Goal: Task Accomplishment & Management: Complete application form

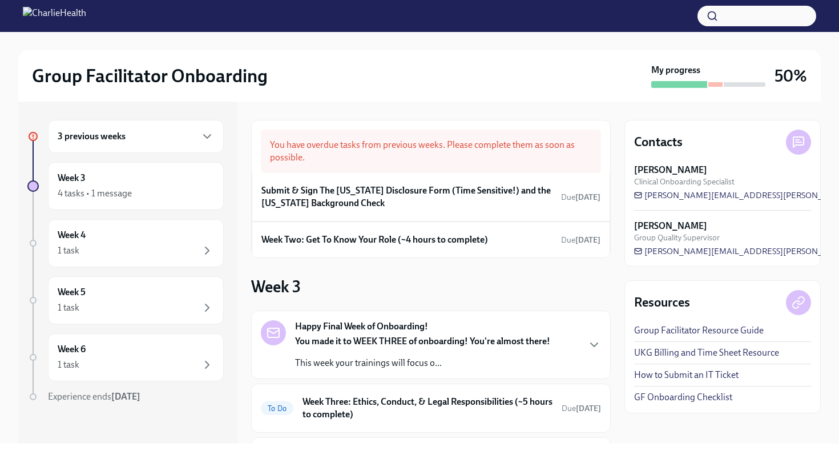
scroll to position [27, 0]
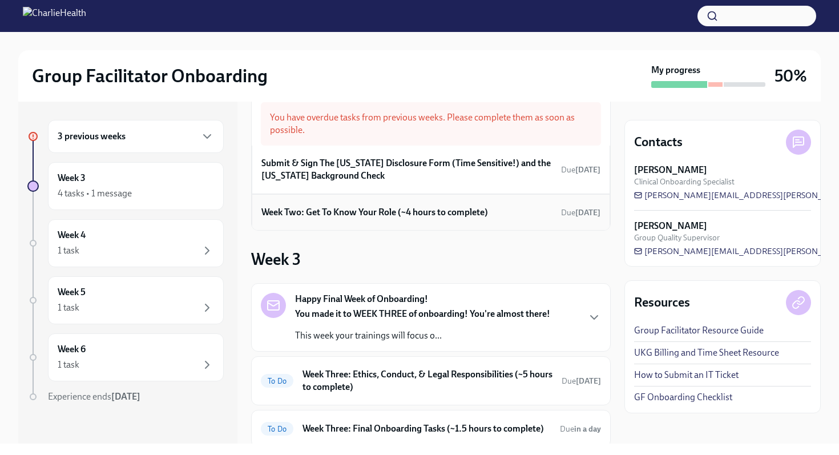
click at [356, 215] on h6 "Week Two: Get To Know Your Role (~4 hours to complete)" at bounding box center [374, 212] width 227 height 13
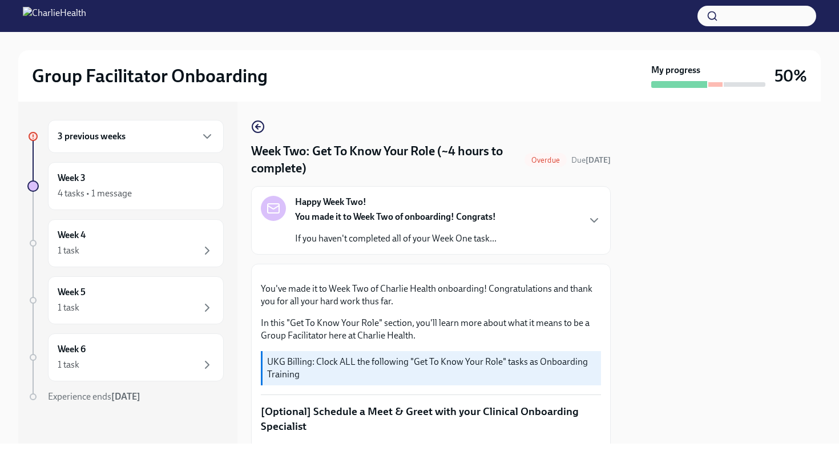
click at [384, 206] on div "Happy Week Two! You made it to Week Two of onboarding! Congrats! If you haven't…" at bounding box center [395, 220] width 201 height 49
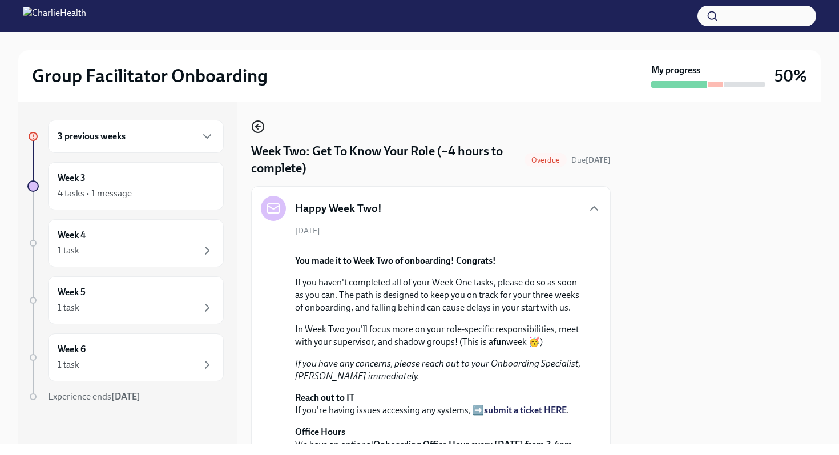
click at [259, 127] on icon "button" at bounding box center [258, 127] width 5 height 0
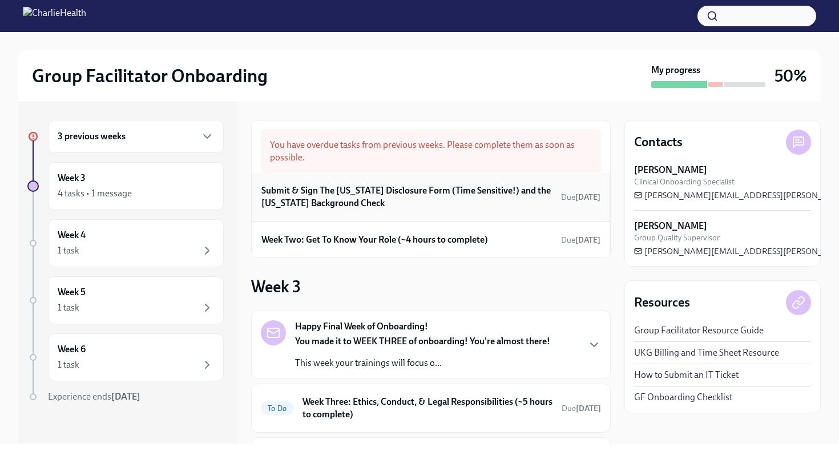
click at [342, 196] on h6 "Submit & Sign The [US_STATE] Disclosure Form (Time Sensitive!) and the [US_STAT…" at bounding box center [408, 196] width 295 height 25
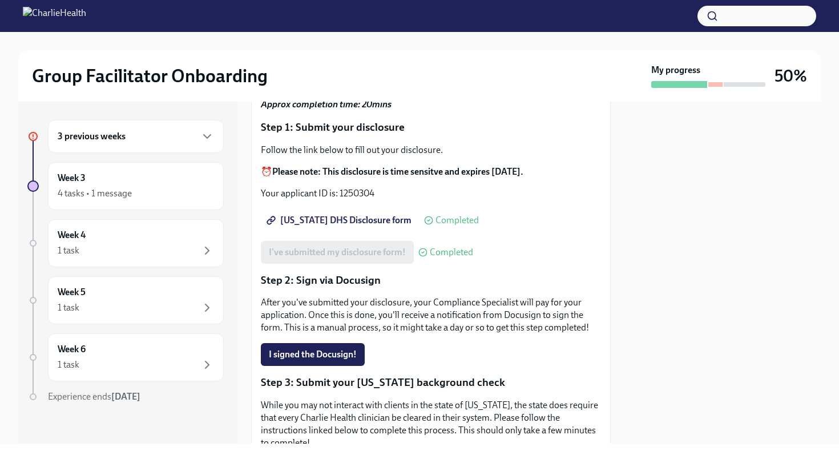
scroll to position [117, 0]
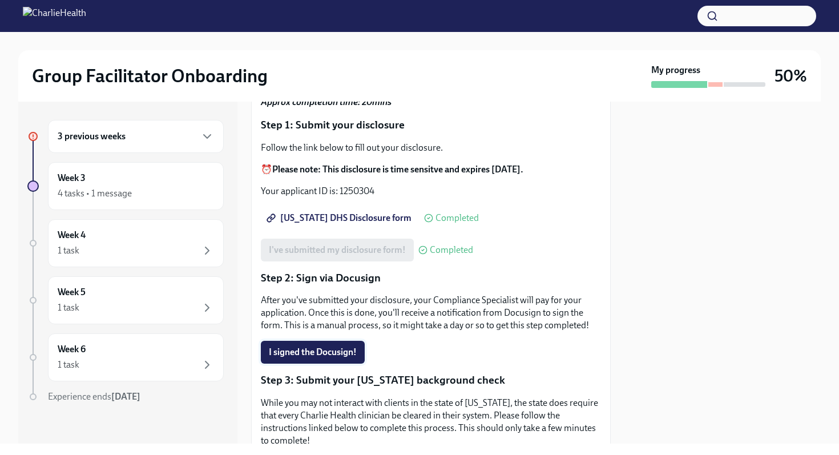
click at [345, 346] on span "I signed the Docusign!" at bounding box center [313, 351] width 88 height 11
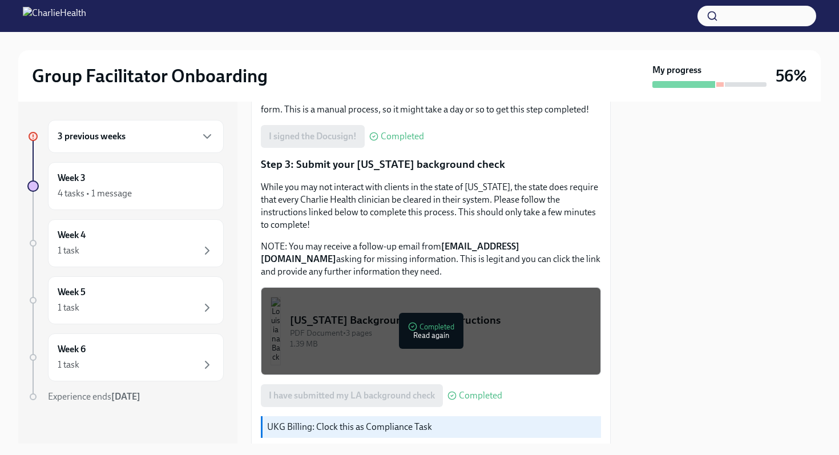
scroll to position [402, 0]
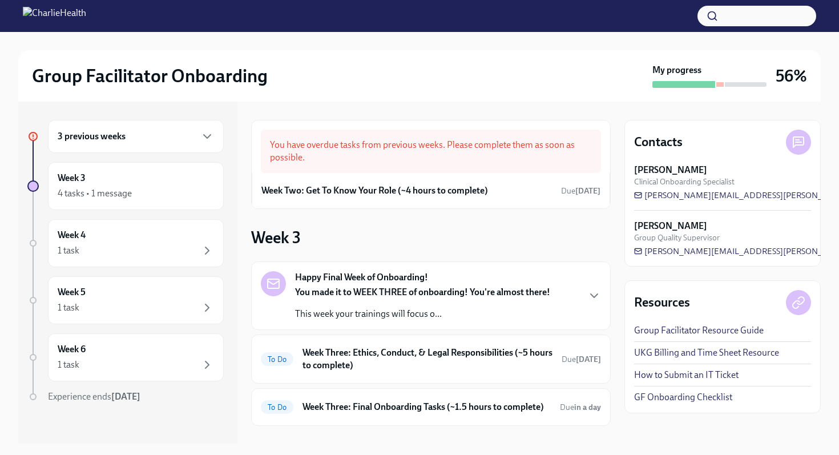
scroll to position [110, 0]
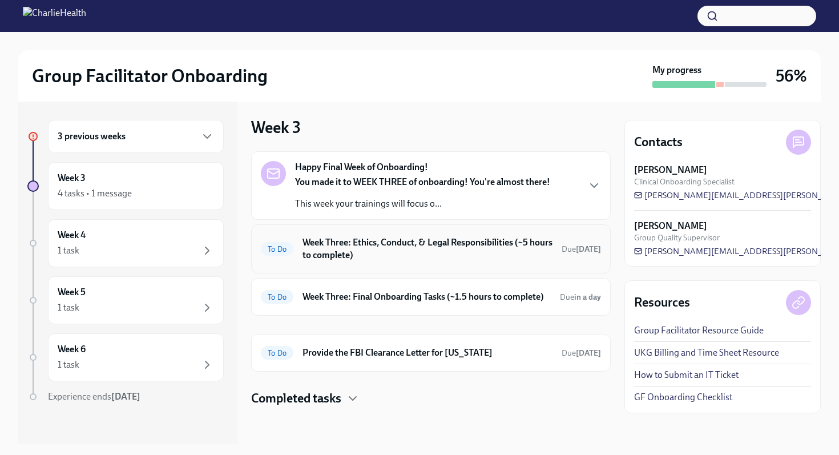
click at [386, 259] on h6 "Week Three: Ethics, Conduct, & Legal Responsibilities (~5 hours to complete)" at bounding box center [427, 248] width 250 height 25
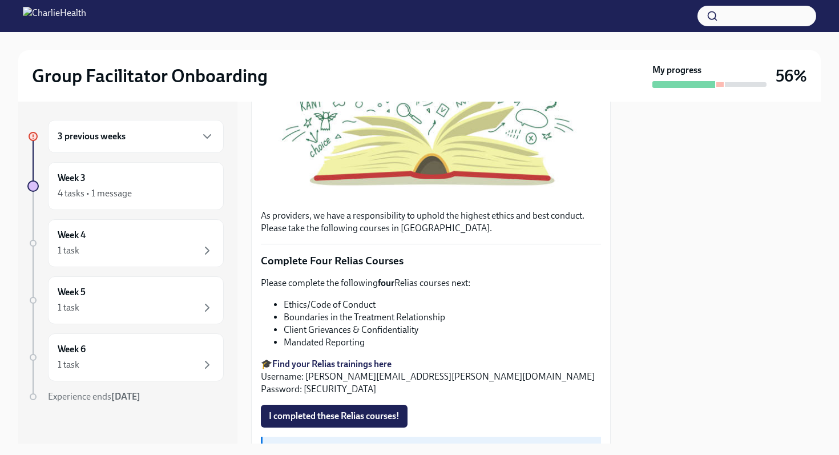
scroll to position [315, 0]
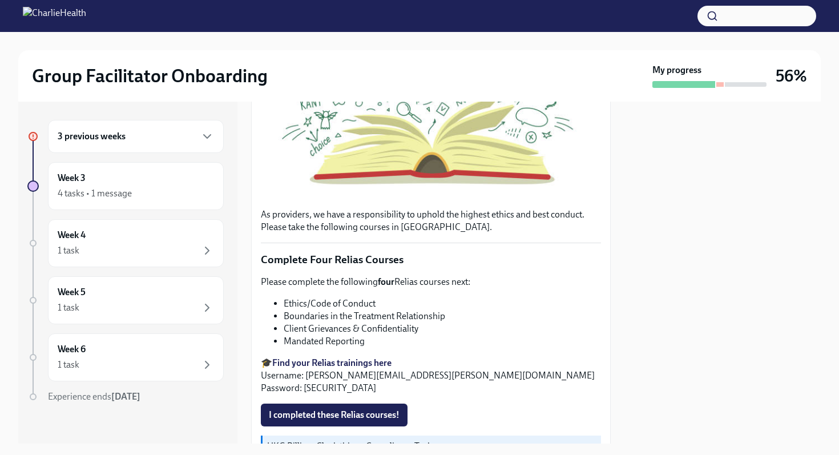
click at [329, 364] on strong "Find your Relias trainings here" at bounding box center [331, 362] width 119 height 11
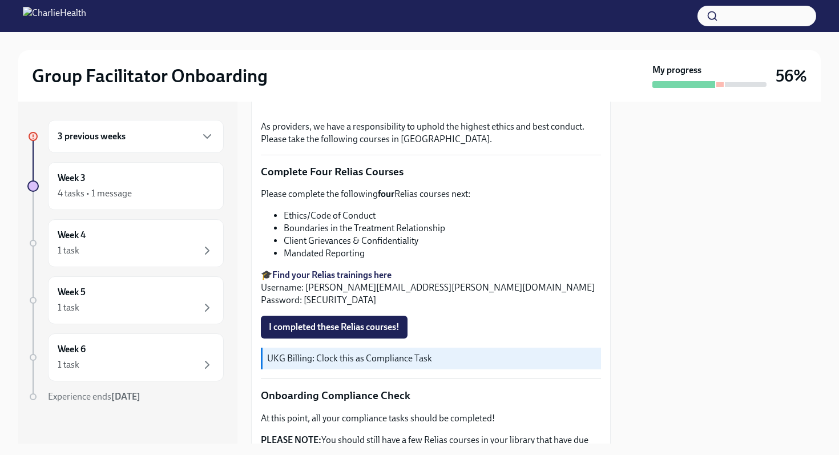
scroll to position [404, 0]
click at [348, 321] on span "I completed these Relias courses!" at bounding box center [334, 325] width 131 height 11
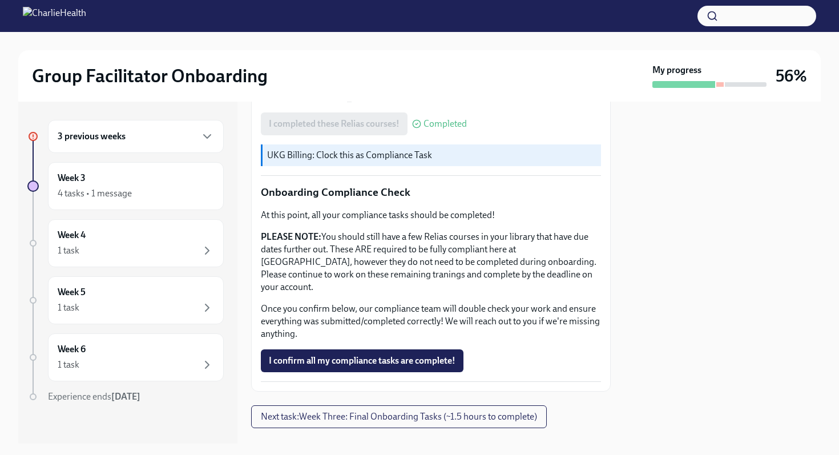
scroll to position [615, 0]
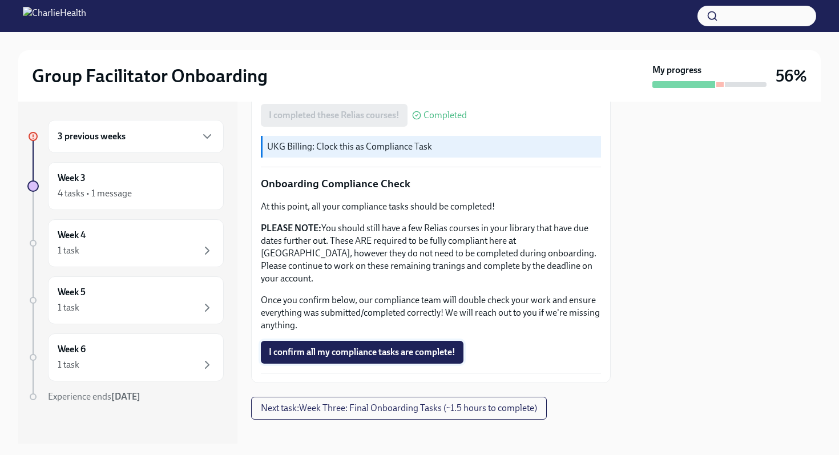
click at [388, 346] on span "I confirm all my compliance tasks are complete!" at bounding box center [362, 351] width 187 height 11
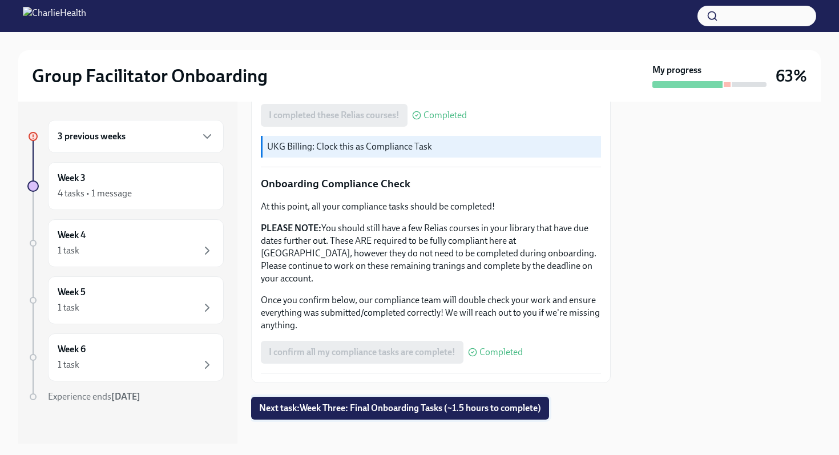
click at [396, 397] on button "Next task : Week Three: Final Onboarding Tasks (~1.5 hours to complete)" at bounding box center [400, 408] width 298 height 23
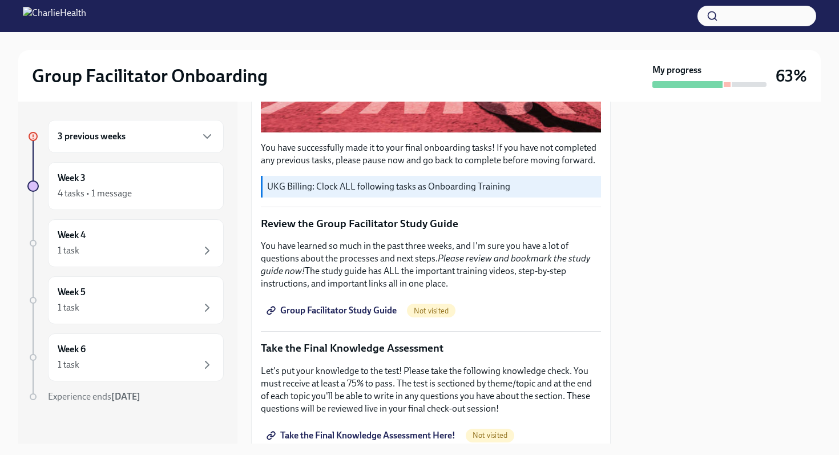
scroll to position [371, 0]
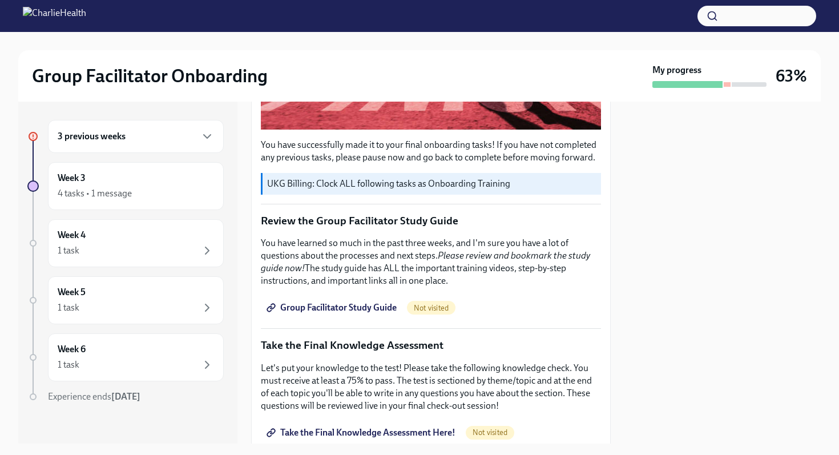
click at [347, 312] on span "Group Facilitator Study Guide" at bounding box center [333, 307] width 128 height 11
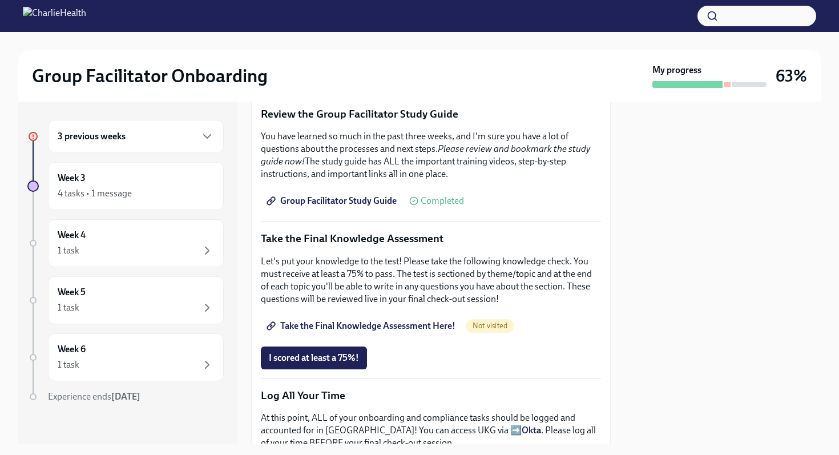
scroll to position [486, 0]
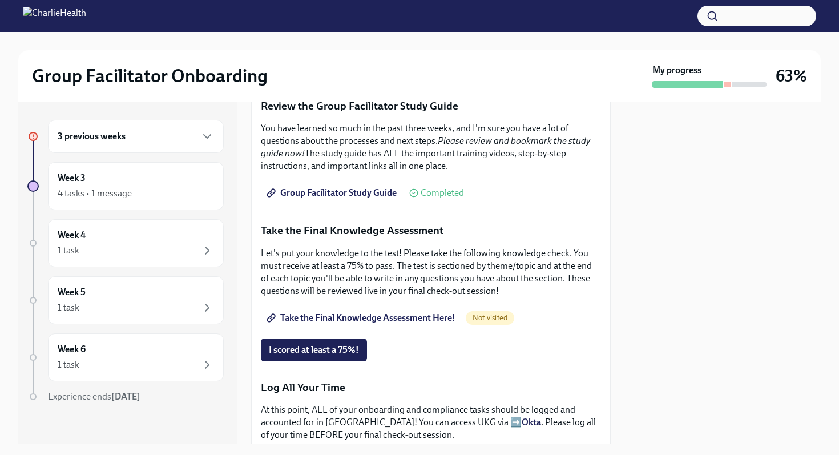
click at [346, 321] on span "Take the Final Knowledge Assessment Here!" at bounding box center [362, 317] width 187 height 11
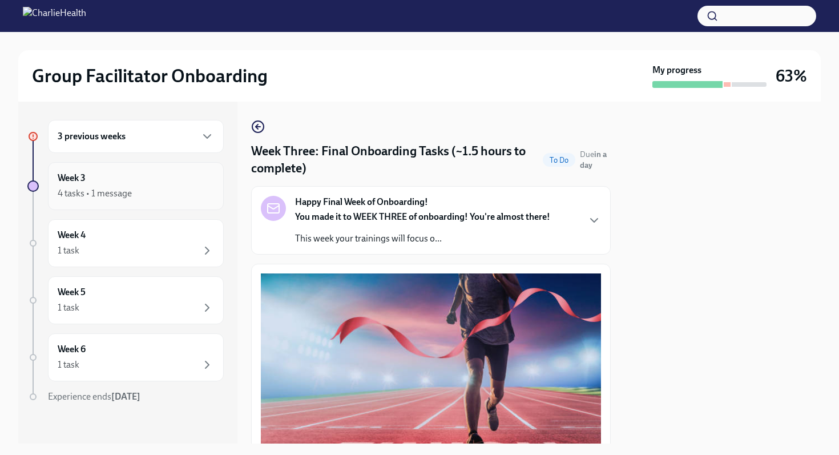
click at [116, 176] on div "Week 3 4 tasks • 1 message" at bounding box center [136, 186] width 156 height 29
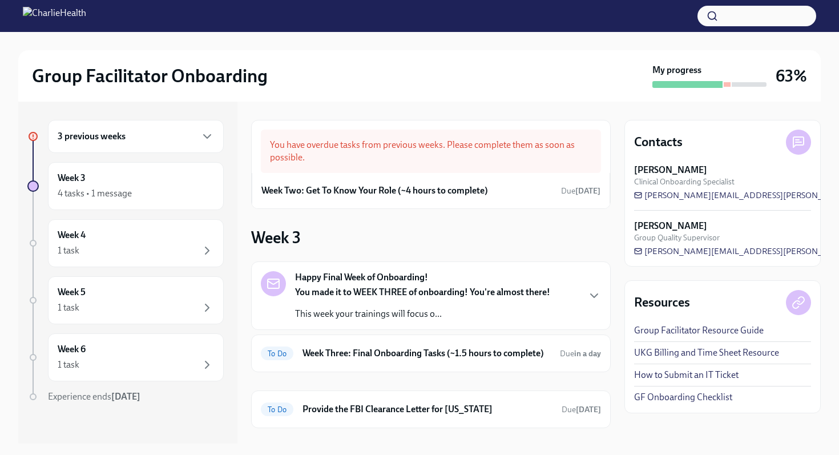
scroll to position [18, 0]
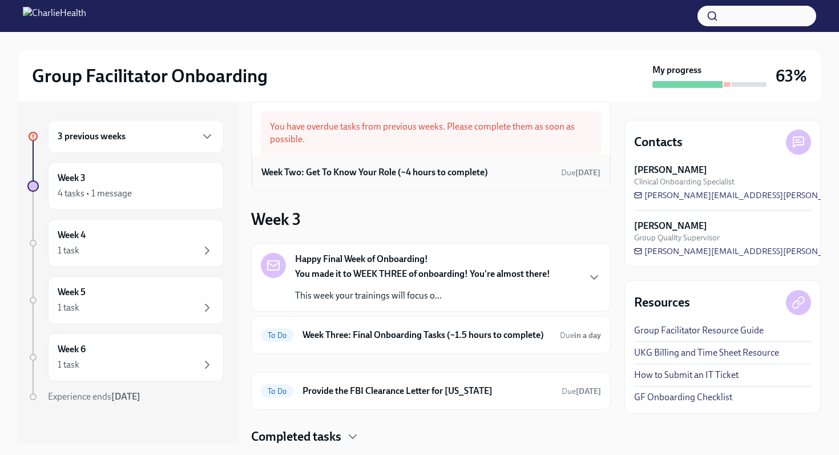
click at [380, 183] on div "Week Two: Get To Know Your Role (~4 hours to complete) Due [DATE]" at bounding box center [431, 172] width 358 height 35
click at [441, 169] on h6 "Week Two: Get To Know Your Role (~4 hours to complete)" at bounding box center [374, 172] width 227 height 13
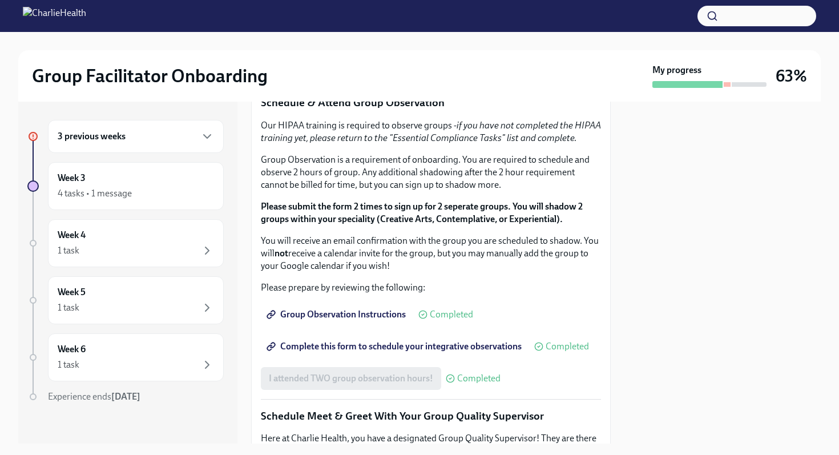
scroll to position [616, 0]
click at [377, 21] on strong "Click here to access your Docebo!" at bounding box center [337, 15] width 131 height 11
click at [738, 19] on button "button" at bounding box center [756, 16] width 119 height 21
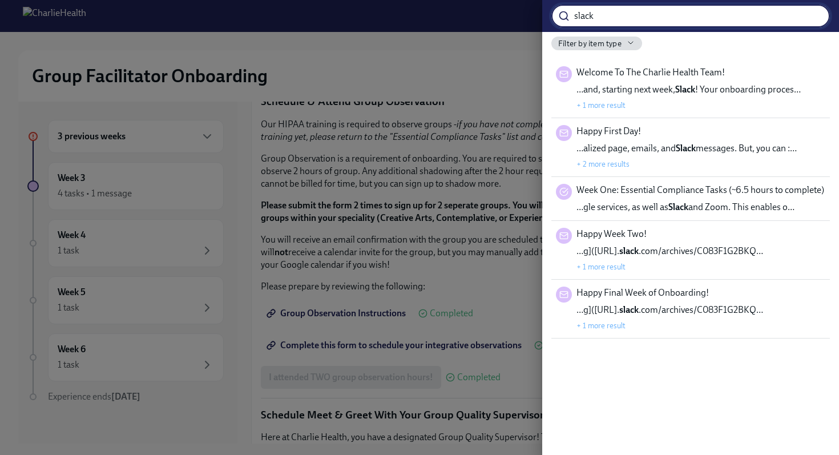
type input "slack"
click at [482, 71] on div at bounding box center [419, 227] width 839 height 455
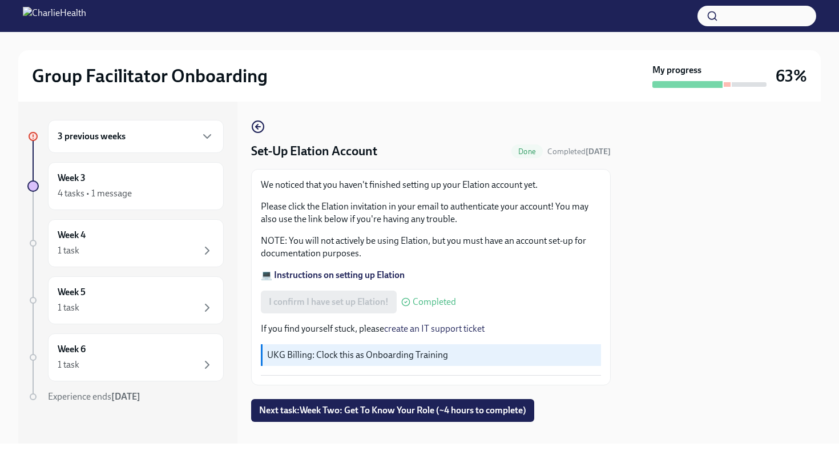
scroll to position [15, 0]
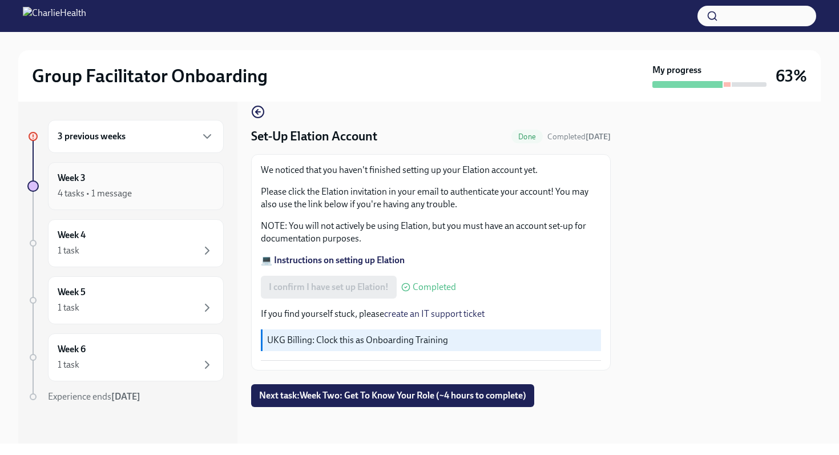
click at [106, 203] on div "Week 3 4 tasks • 1 message" at bounding box center [136, 186] width 176 height 48
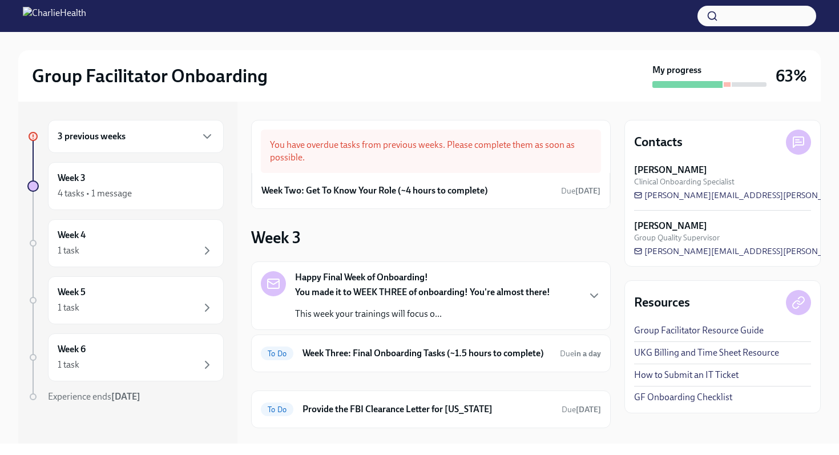
scroll to position [56, 0]
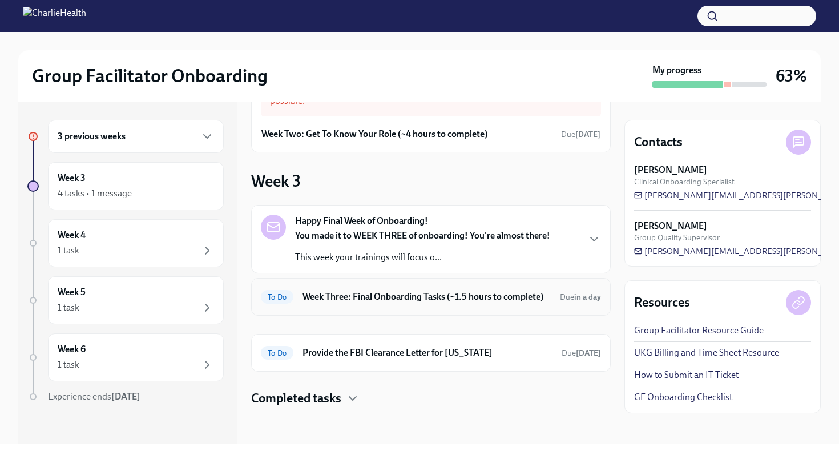
click at [388, 302] on h6 "Week Three: Final Onboarding Tasks (~1.5 hours to complete)" at bounding box center [426, 296] width 248 height 13
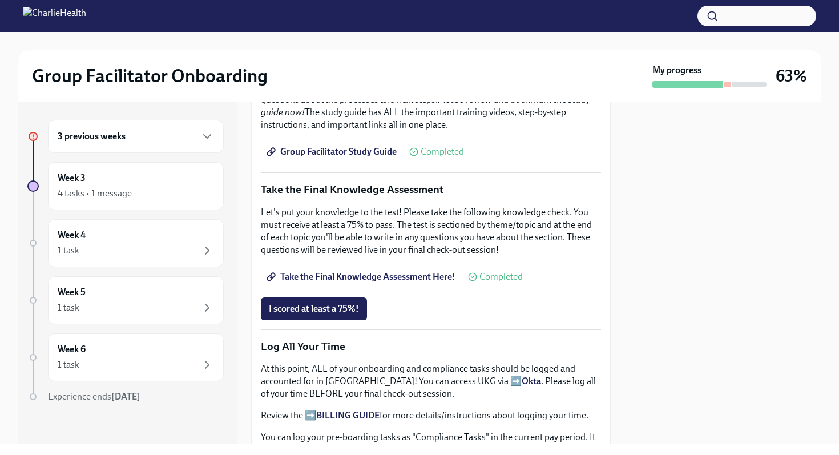
scroll to position [528, 0]
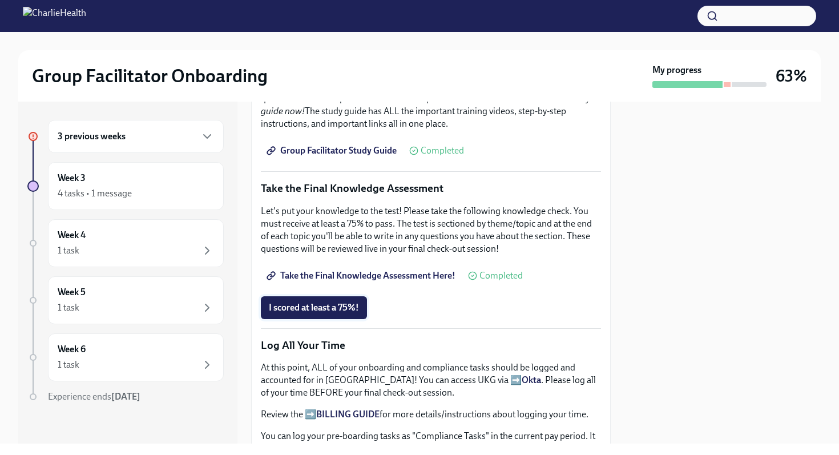
click at [337, 311] on span "I scored at least a 75%!" at bounding box center [314, 307] width 90 height 11
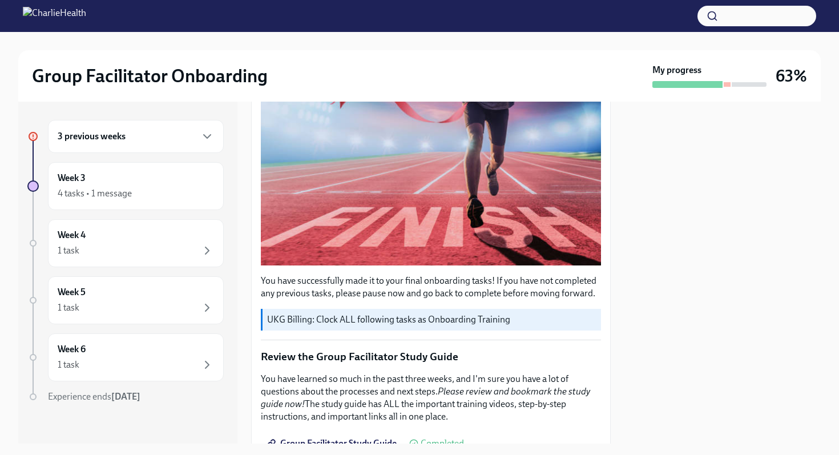
scroll to position [0, 0]
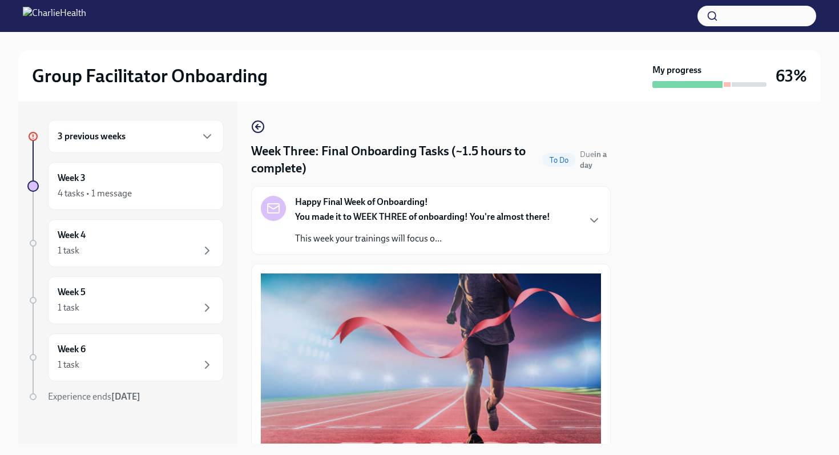
click at [87, 146] on div "3 previous weeks" at bounding box center [136, 136] width 176 height 33
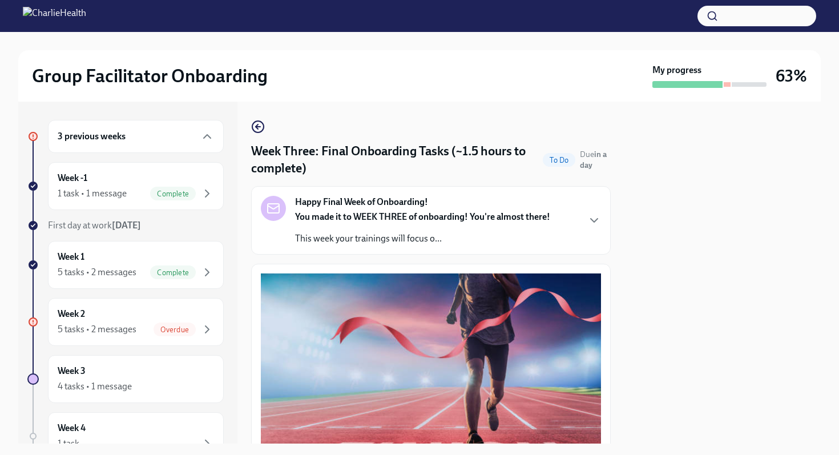
click at [127, 141] on div "3 previous weeks" at bounding box center [136, 137] width 156 height 14
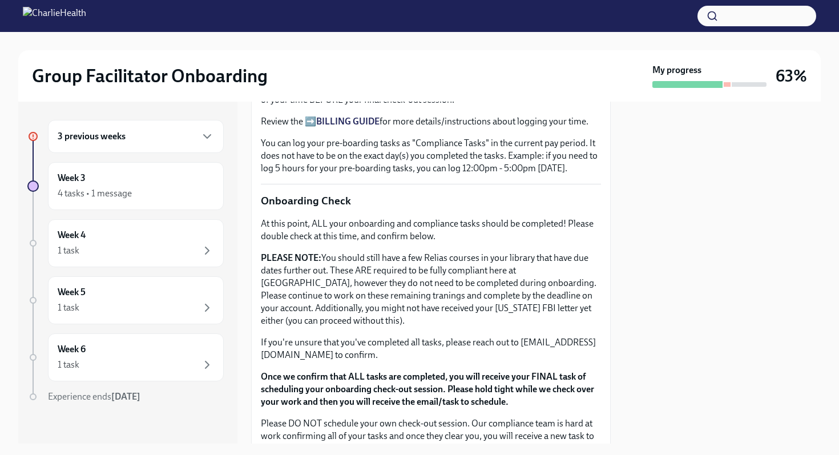
scroll to position [956, 0]
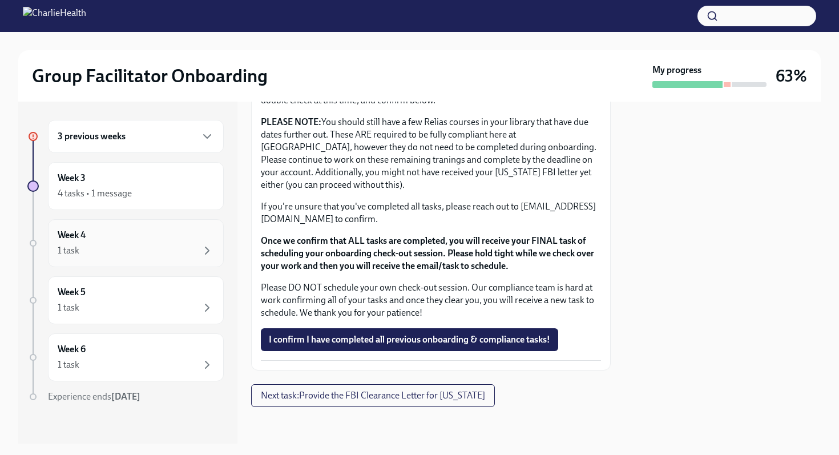
click at [87, 237] on div "Week 4 1 task" at bounding box center [136, 243] width 156 height 29
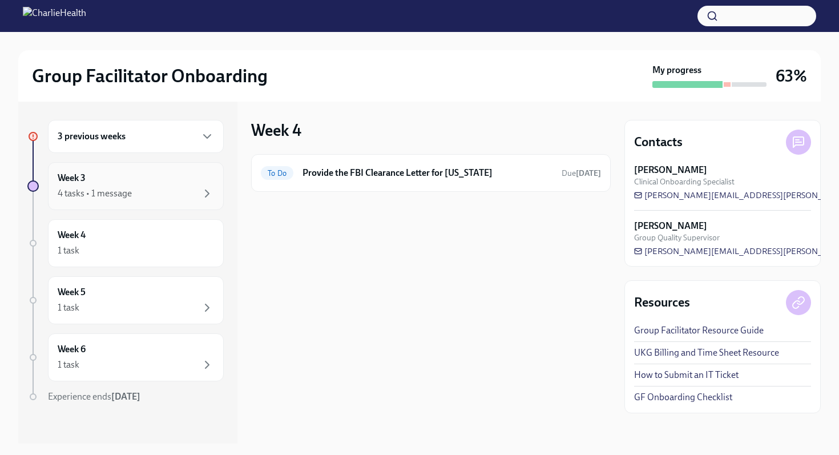
click at [120, 196] on div "4 tasks • 1 message" at bounding box center [95, 193] width 74 height 13
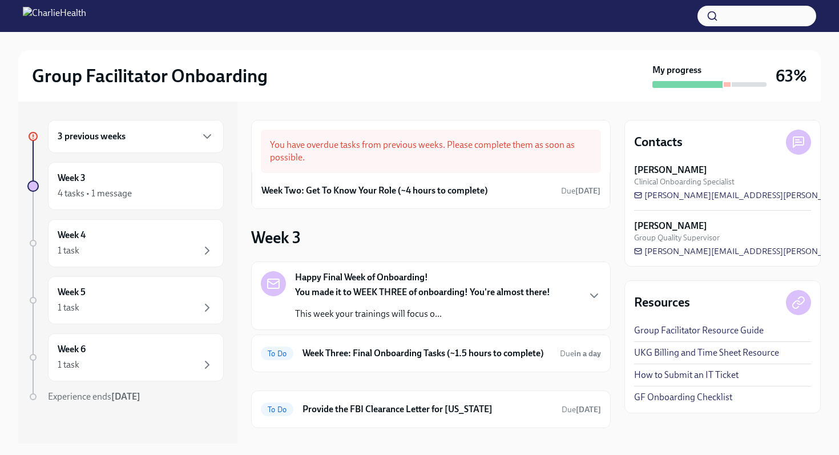
scroll to position [56, 0]
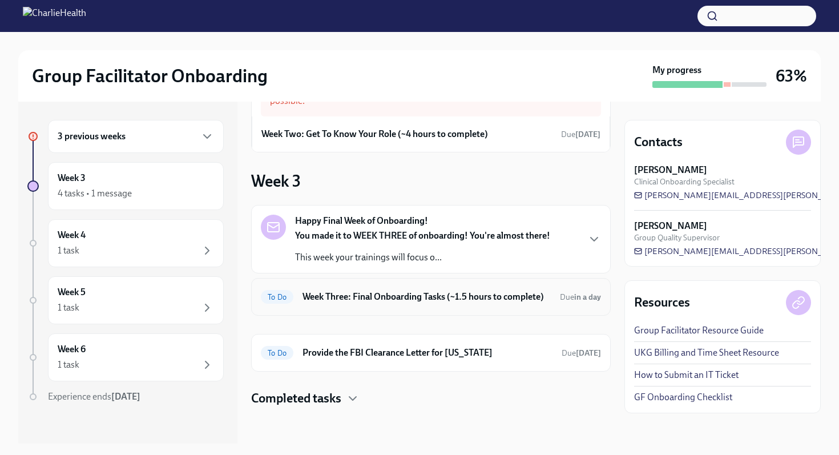
click at [385, 300] on h6 "Week Three: Final Onboarding Tasks (~1.5 hours to complete)" at bounding box center [426, 296] width 248 height 13
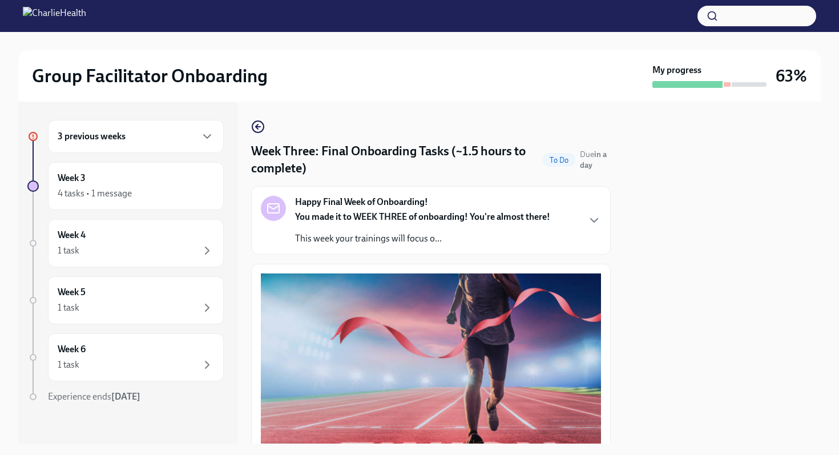
click at [138, 142] on div "3 previous weeks" at bounding box center [136, 137] width 156 height 14
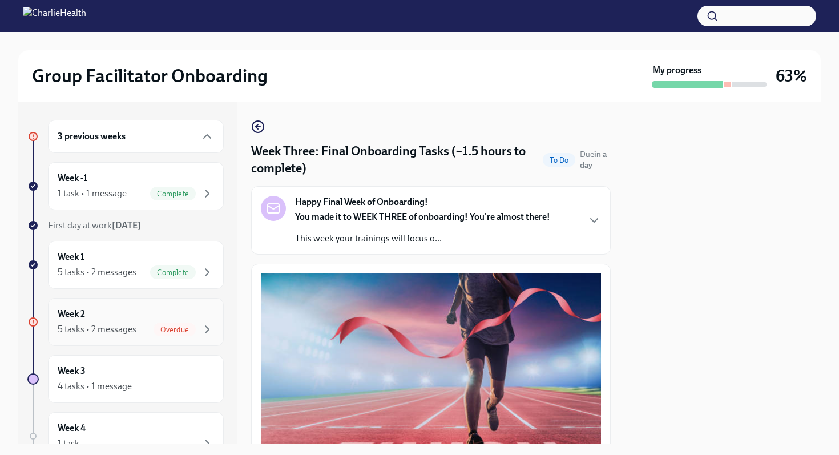
click at [129, 331] on div "5 tasks • 2 messages" at bounding box center [97, 329] width 79 height 13
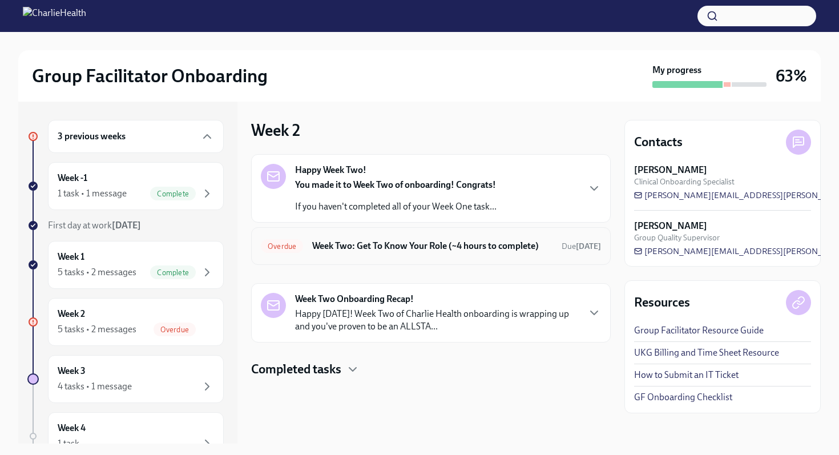
click at [417, 251] on h6 "Week Two: Get To Know Your Role (~4 hours to complete)" at bounding box center [432, 246] width 240 height 13
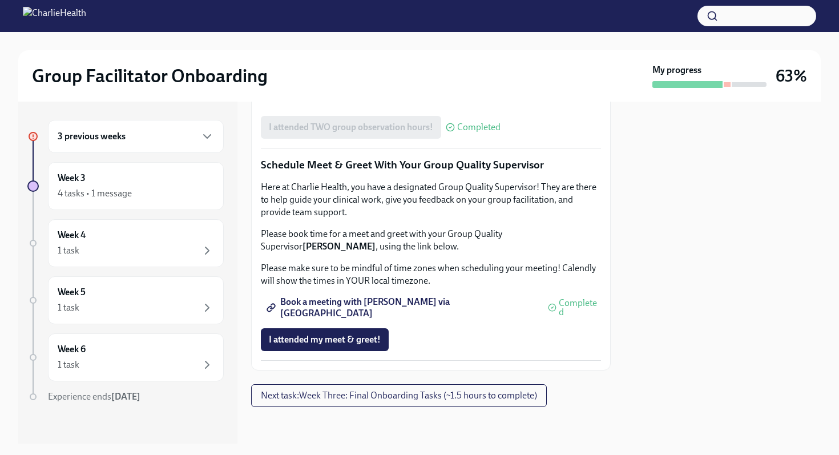
scroll to position [1109, 0]
click at [152, 259] on div "Week 4 1 task" at bounding box center [136, 243] width 176 height 48
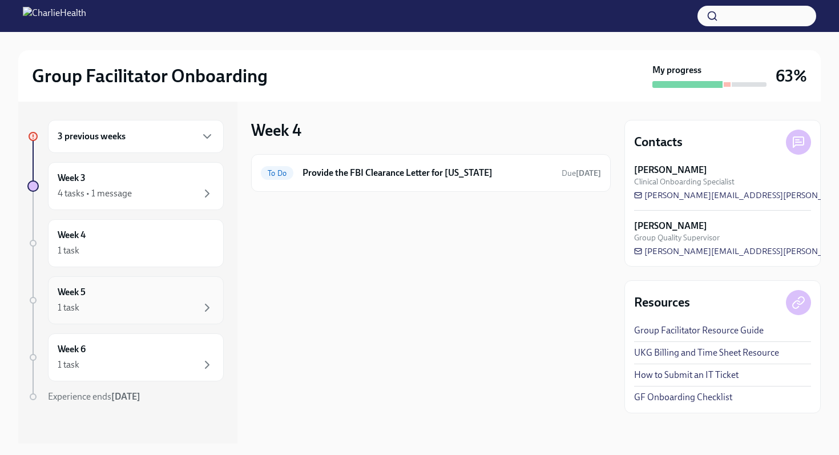
click at [133, 306] on div "1 task" at bounding box center [136, 308] width 156 height 14
click at [165, 316] on div "Week 5 1 task" at bounding box center [136, 300] width 176 height 48
click at [181, 356] on div "Week 6 1 task" at bounding box center [136, 357] width 156 height 29
click at [110, 248] on div "1 task" at bounding box center [136, 251] width 156 height 14
click at [151, 181] on div "Week 3 4 tasks • 1 message" at bounding box center [136, 186] width 156 height 29
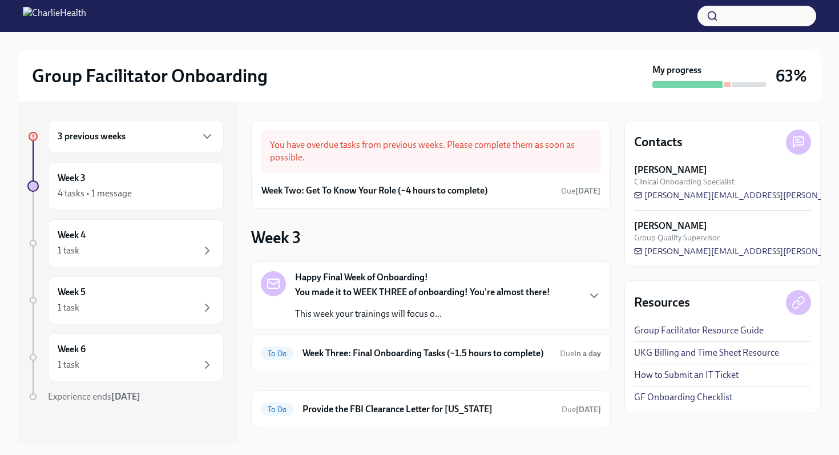
scroll to position [56, 0]
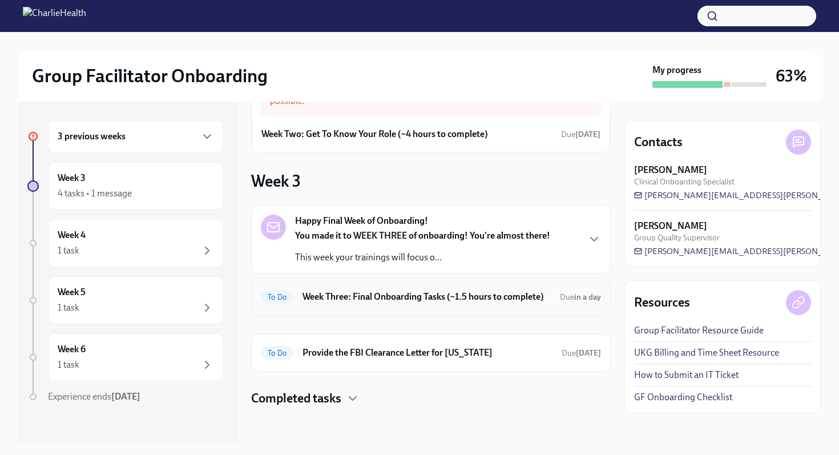
click at [352, 302] on h6 "Week Three: Final Onboarding Tasks (~1.5 hours to complete)" at bounding box center [426, 296] width 248 height 13
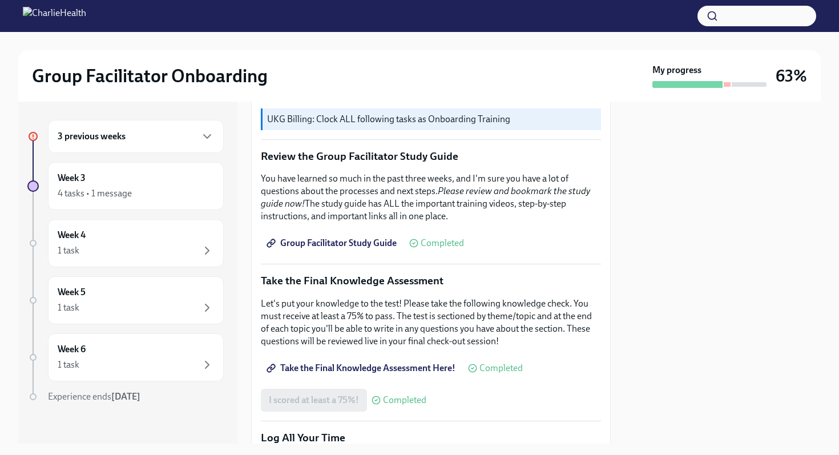
scroll to position [438, 0]
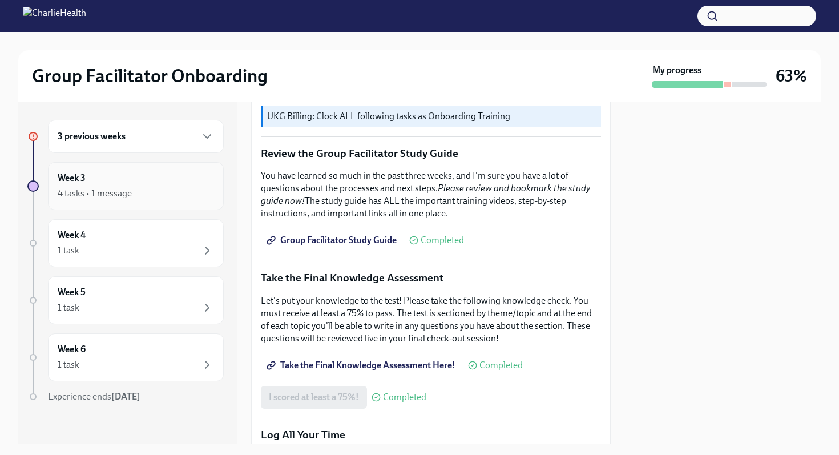
click at [174, 188] on div "4 tasks • 1 message" at bounding box center [136, 194] width 156 height 14
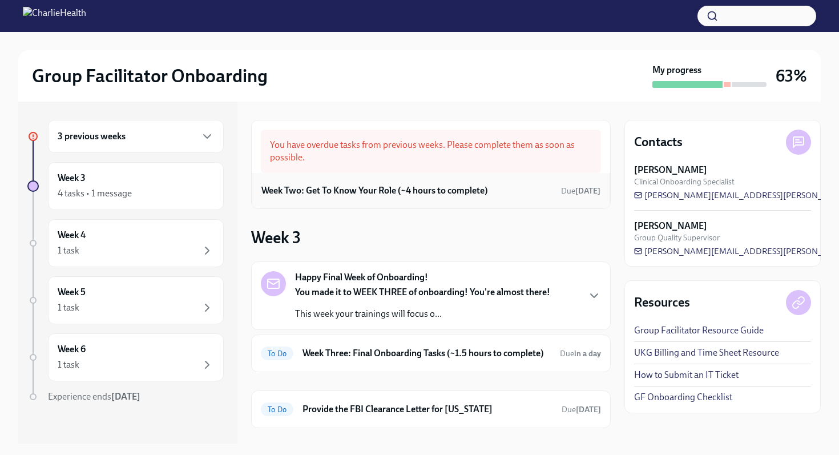
click at [364, 193] on h6 "Week Two: Get To Know Your Role (~4 hours to complete)" at bounding box center [374, 190] width 227 height 13
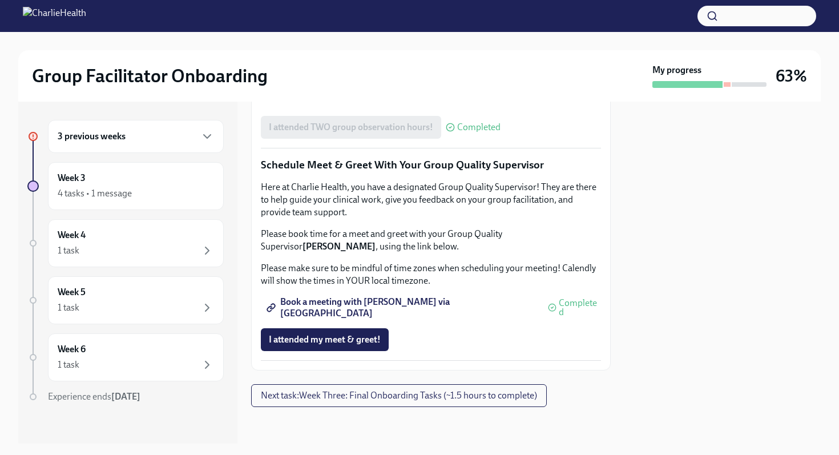
scroll to position [927, 0]
click at [117, 169] on div "Week 3 4 tasks • 1 message" at bounding box center [136, 186] width 176 height 48
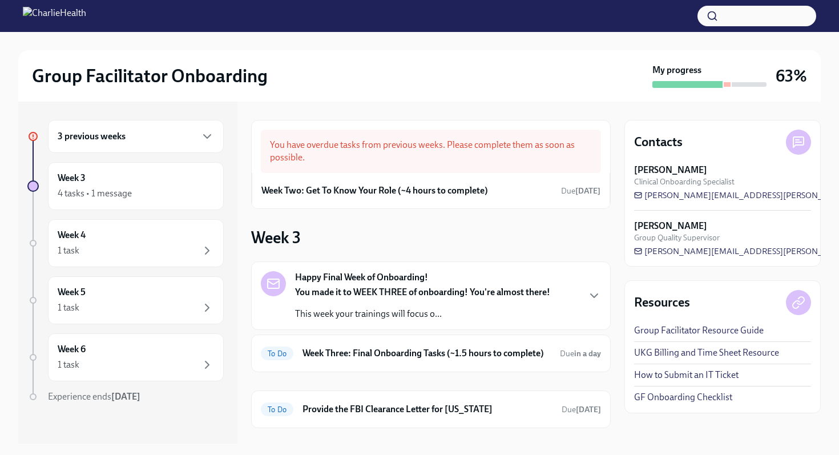
scroll to position [56, 0]
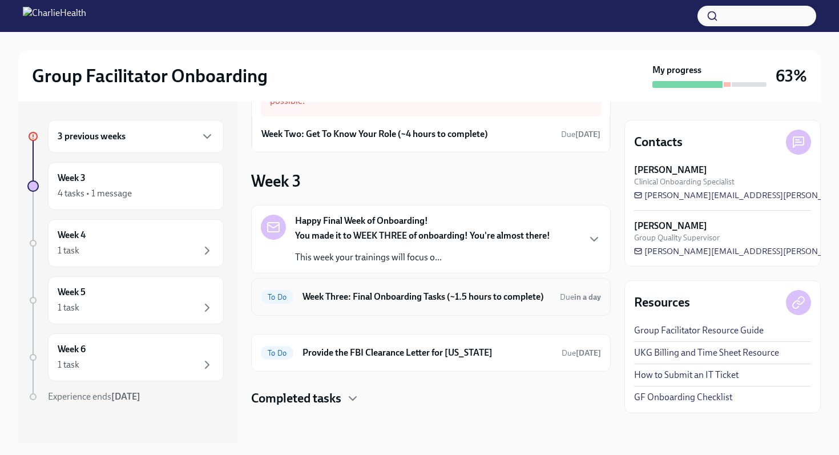
click at [388, 308] on div "To Do Week Three: Final Onboarding Tasks (~1.5 hours to complete) Due in a day" at bounding box center [431, 297] width 360 height 38
click at [514, 301] on h6 "Week Three: Final Onboarding Tasks (~1.5 hours to complete)" at bounding box center [426, 296] width 248 height 13
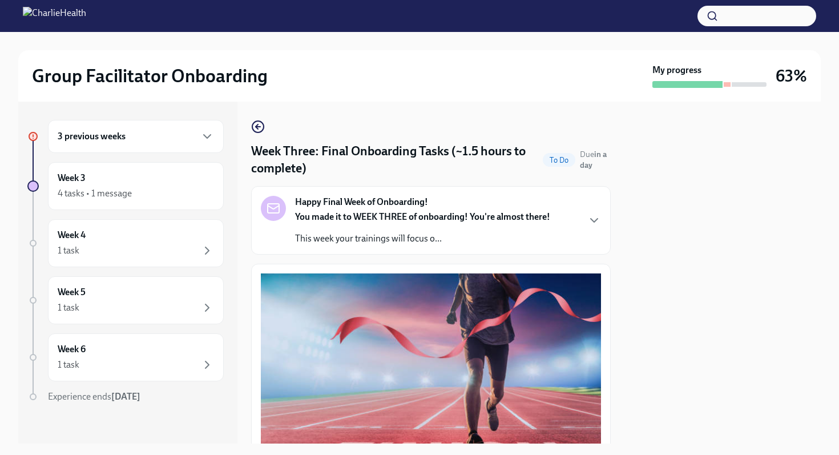
click at [419, 216] on strong "You made it to WEEK THREE of onboarding! You're almost there!" at bounding box center [422, 216] width 255 height 11
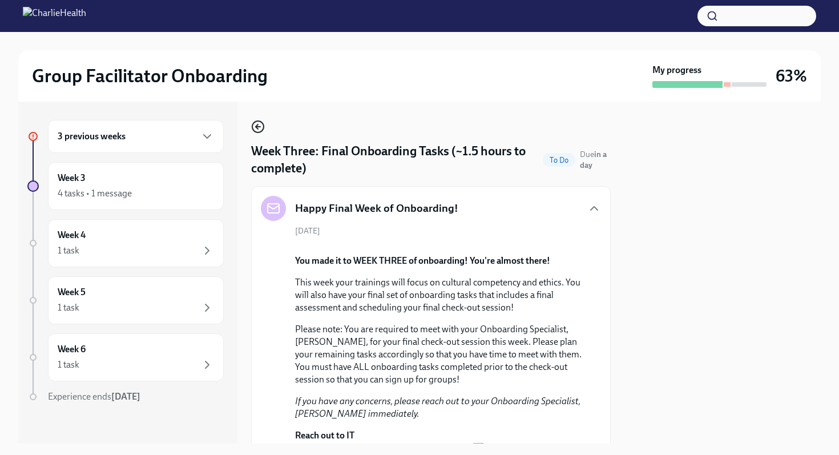
click at [260, 127] on icon "button" at bounding box center [258, 127] width 5 height 0
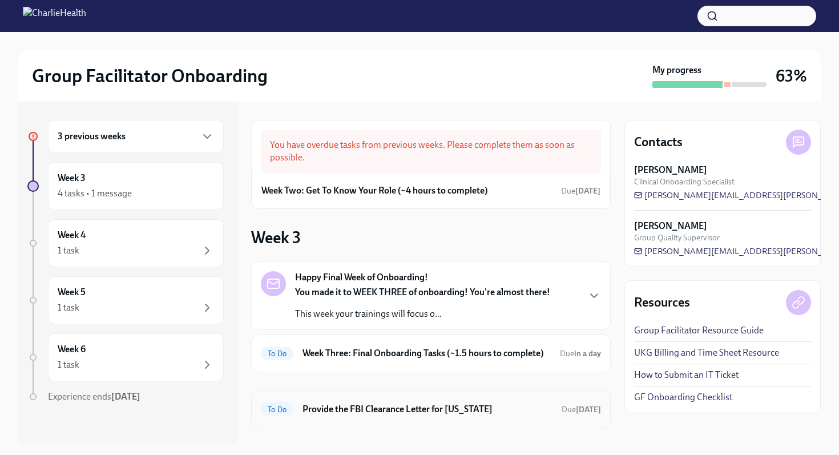
scroll to position [56, 0]
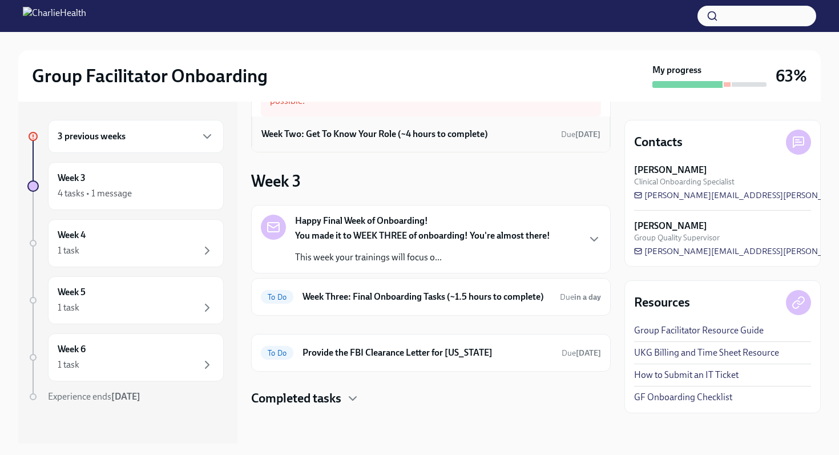
click at [422, 130] on h6 "Week Two: Get To Know Your Role (~4 hours to complete)" at bounding box center [374, 134] width 227 height 13
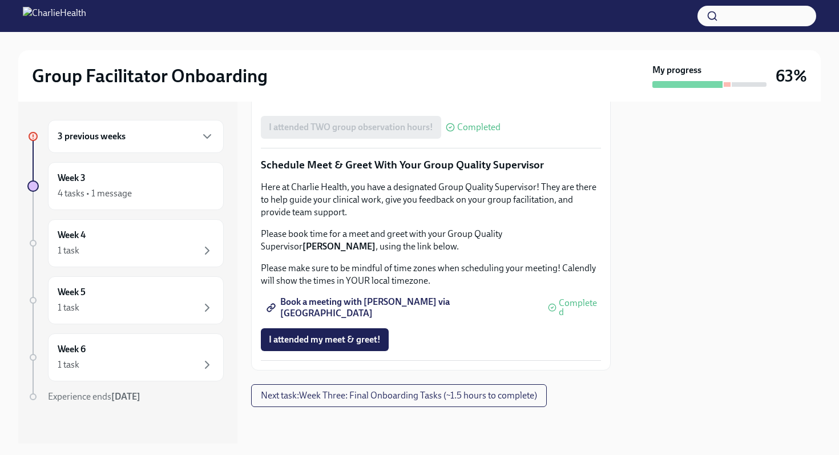
scroll to position [1109, 0]
click at [136, 171] on div "Week 3 4 tasks • 1 message" at bounding box center [136, 186] width 176 height 48
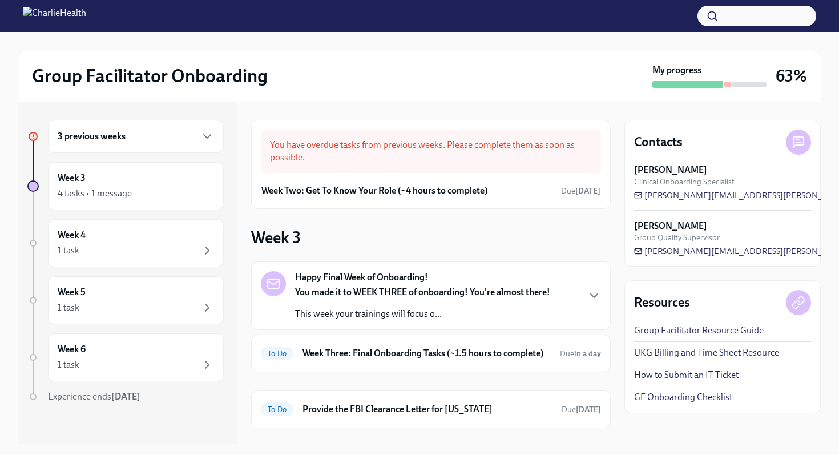
scroll to position [56, 0]
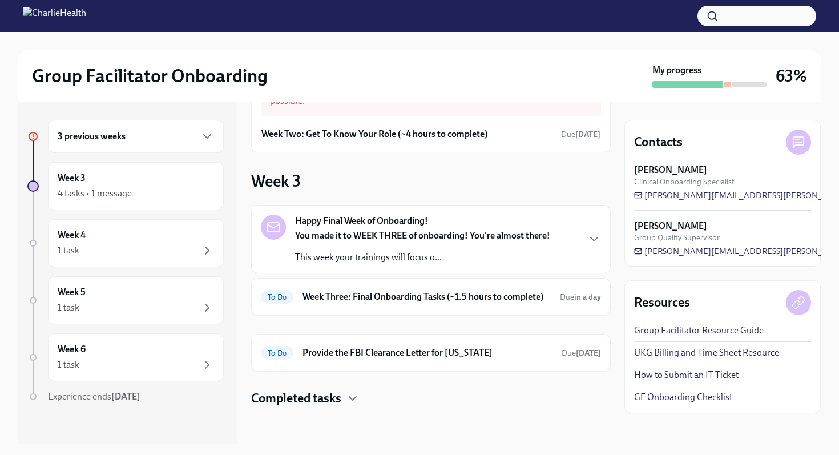
click at [532, 261] on p "This week your trainings will focus o..." at bounding box center [422, 257] width 255 height 13
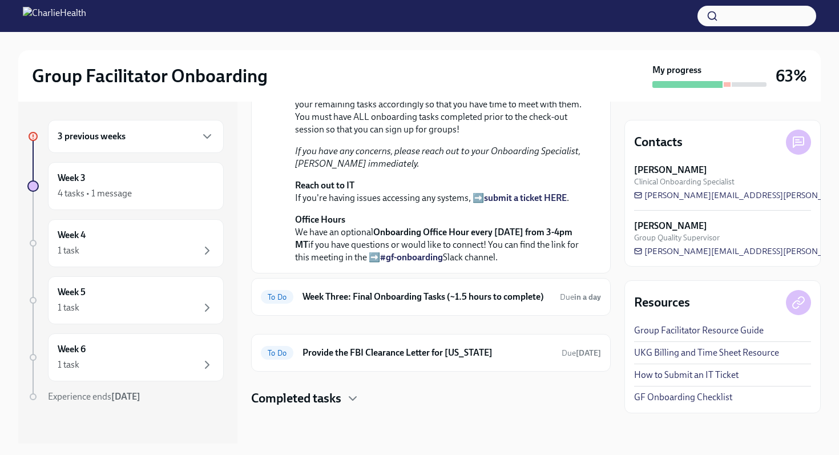
scroll to position [487, 0]
